Goal: Task Accomplishment & Management: Manage account settings

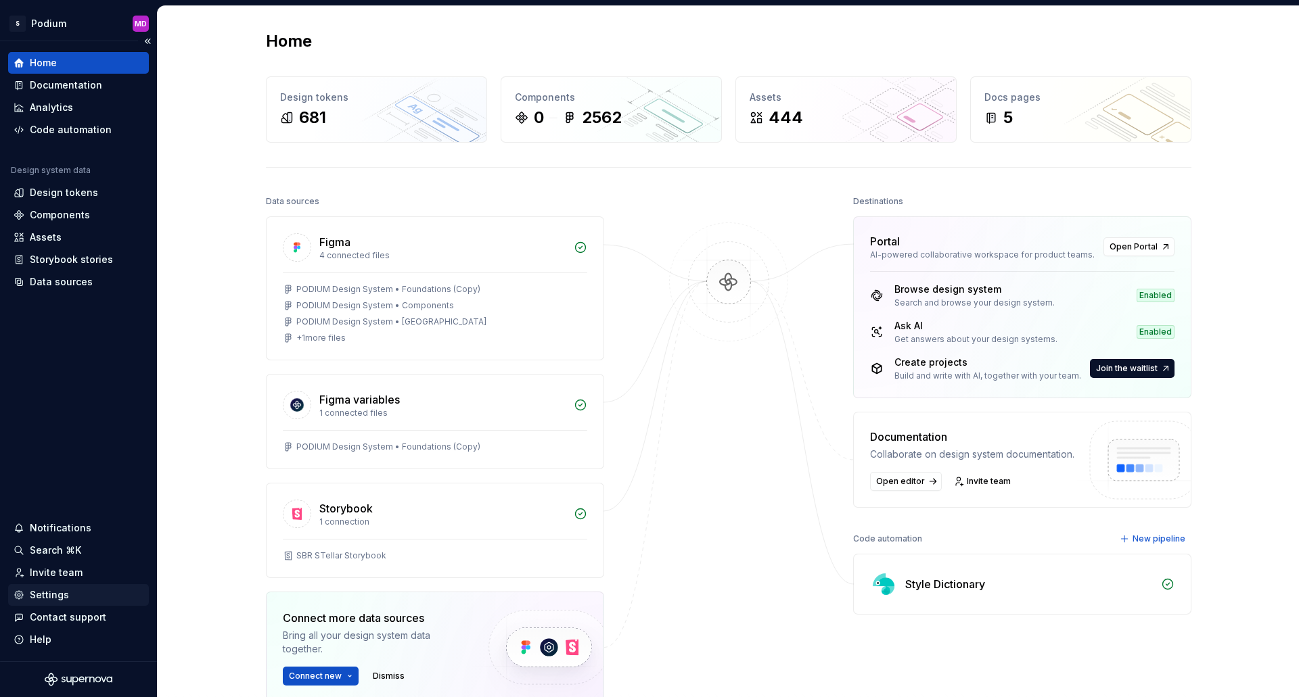
click at [61, 594] on div "Settings" at bounding box center [49, 596] width 39 height 14
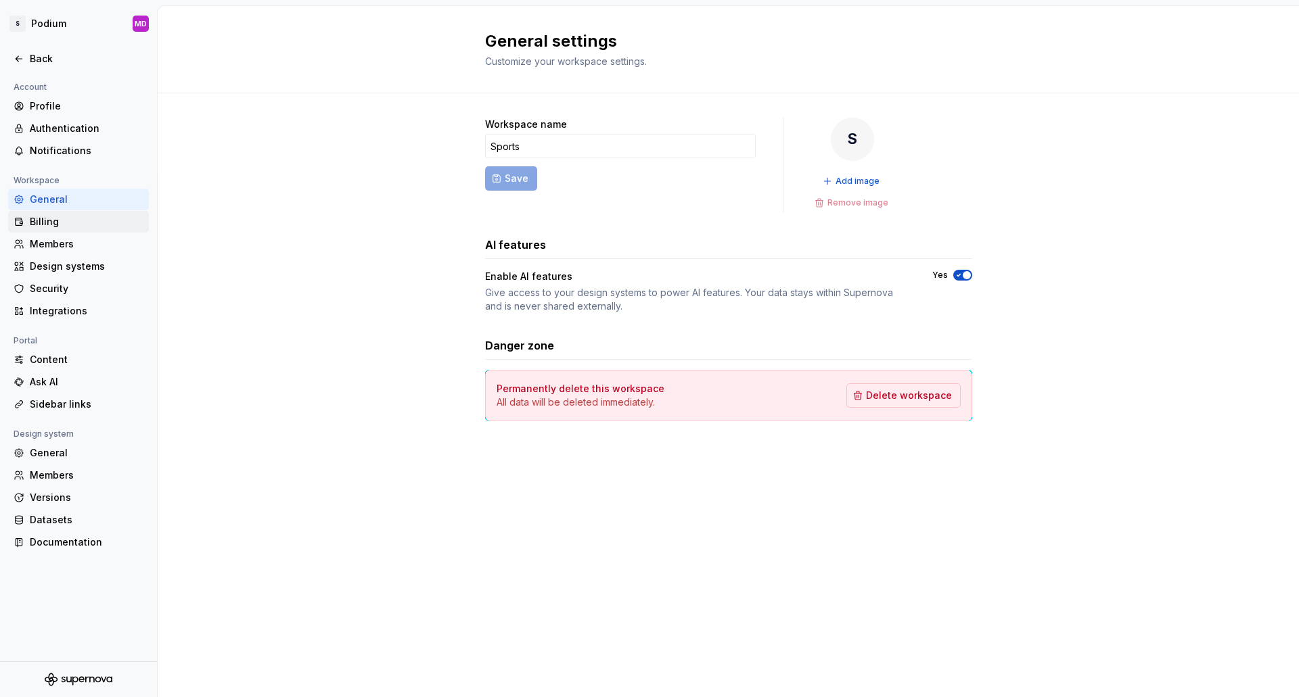
click at [55, 227] on div "Billing" at bounding box center [87, 222] width 114 height 14
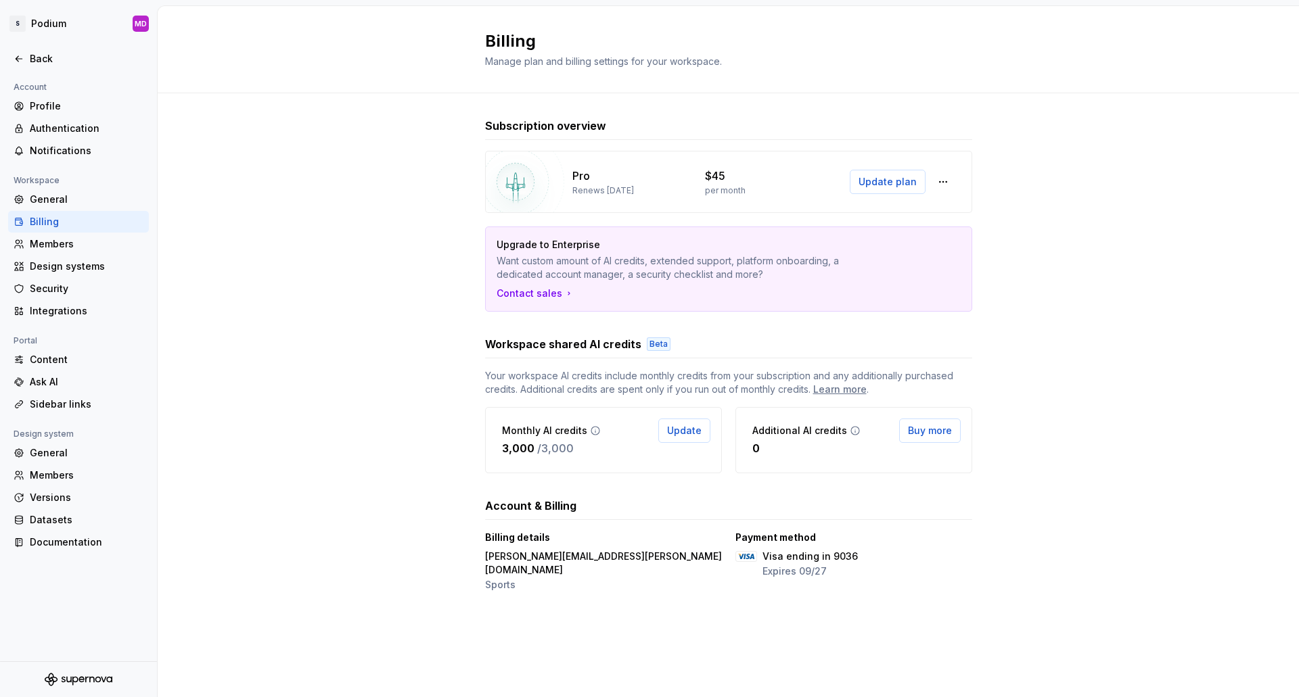
click at [313, 327] on div "Subscription overview Pro Renews [DATE] $45 per month Update plan Upgrade to En…" at bounding box center [728, 369] width 1141 height 553
click at [40, 55] on div "Back" at bounding box center [87, 59] width 114 height 14
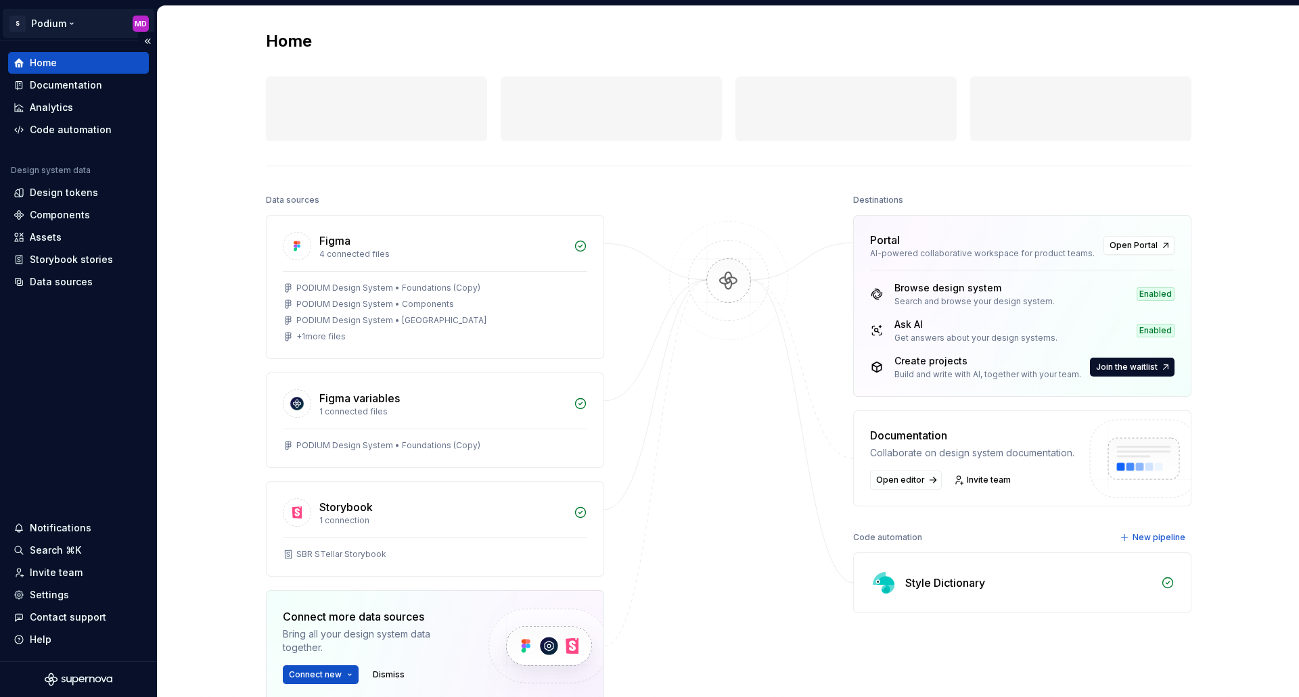
click at [59, 24] on html "S Podium MD Home Documentation Analytics Code automation Design system data Des…" at bounding box center [649, 348] width 1299 height 697
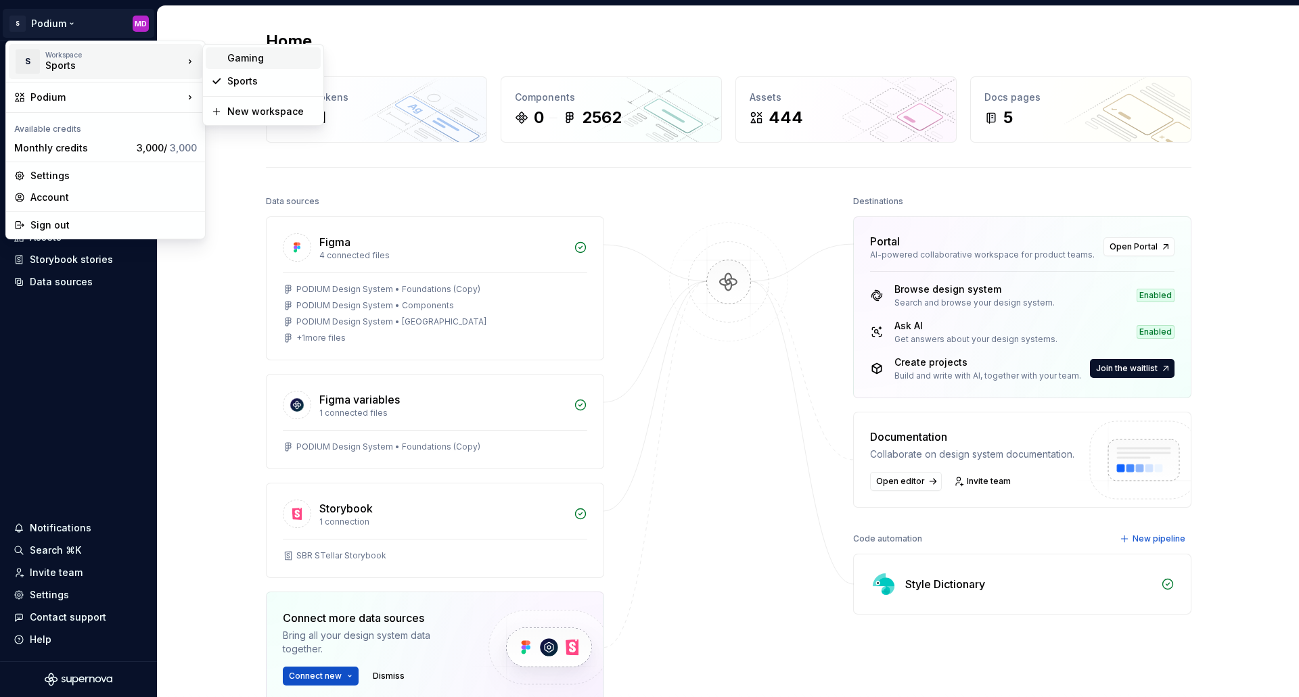
click at [265, 59] on div "Gaming" at bounding box center [271, 58] width 88 height 14
